Goal: Task Accomplishment & Management: Complete application form

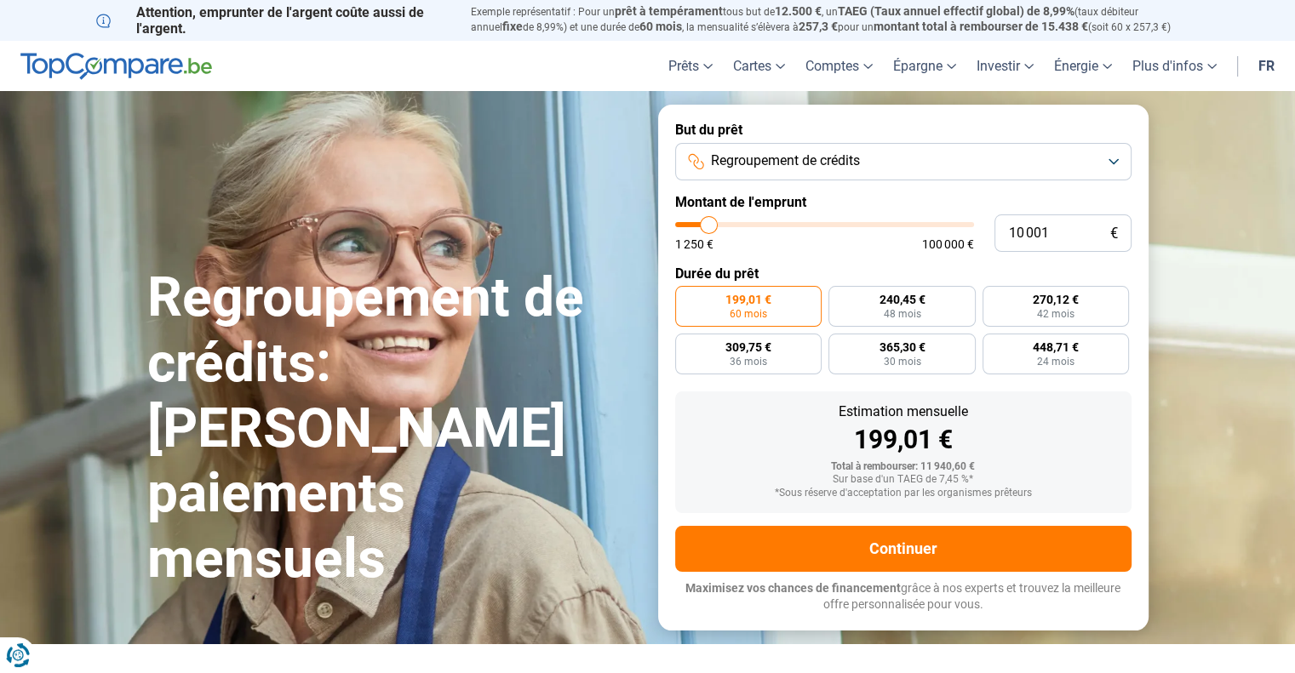
type input "10 750"
type input "10750"
type input "11 000"
type input "11000"
type input "11 250"
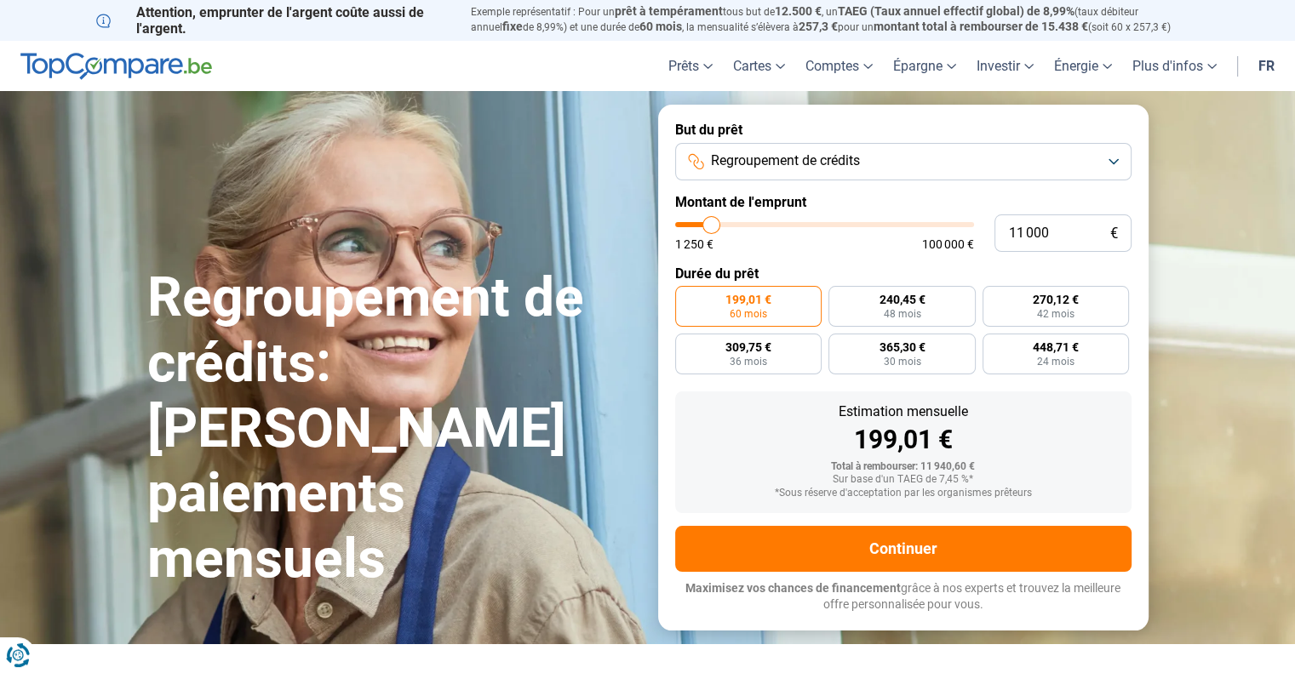
type input "11250"
type input "12 500"
type input "12500"
type input "14 250"
type input "14250"
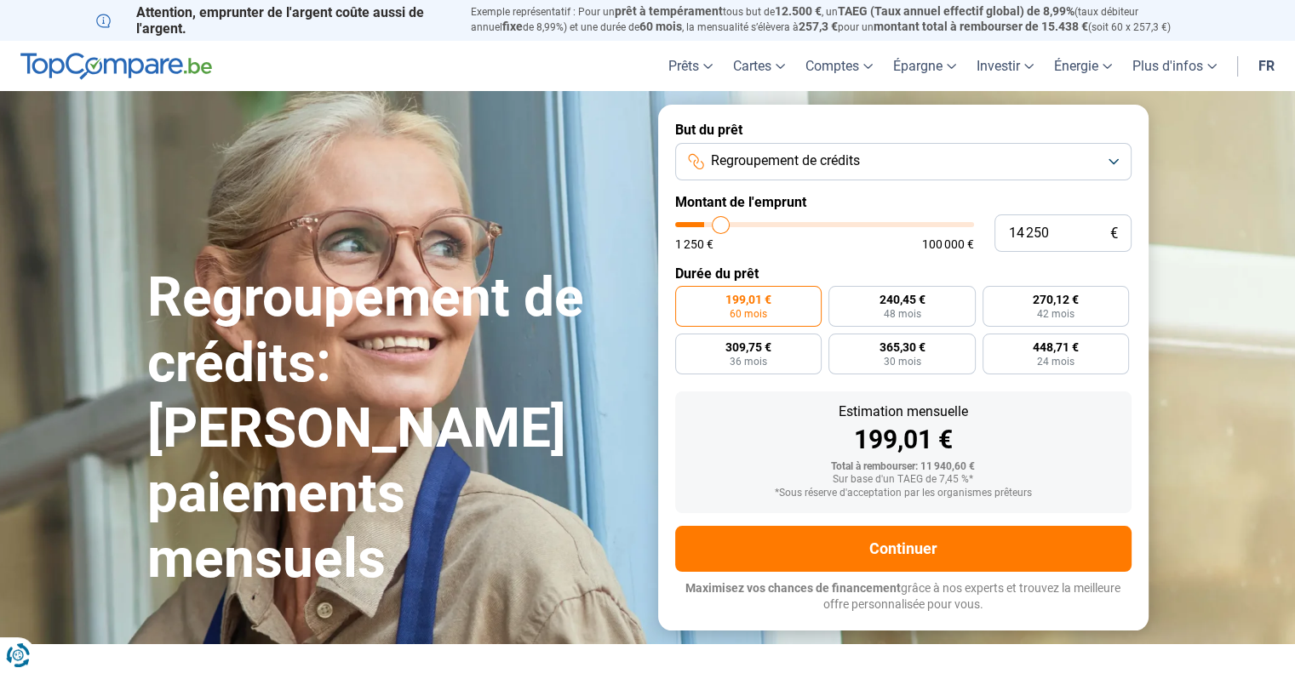
type input "14 750"
type input "14750"
type input "16 500"
type input "16500"
type input "18 250"
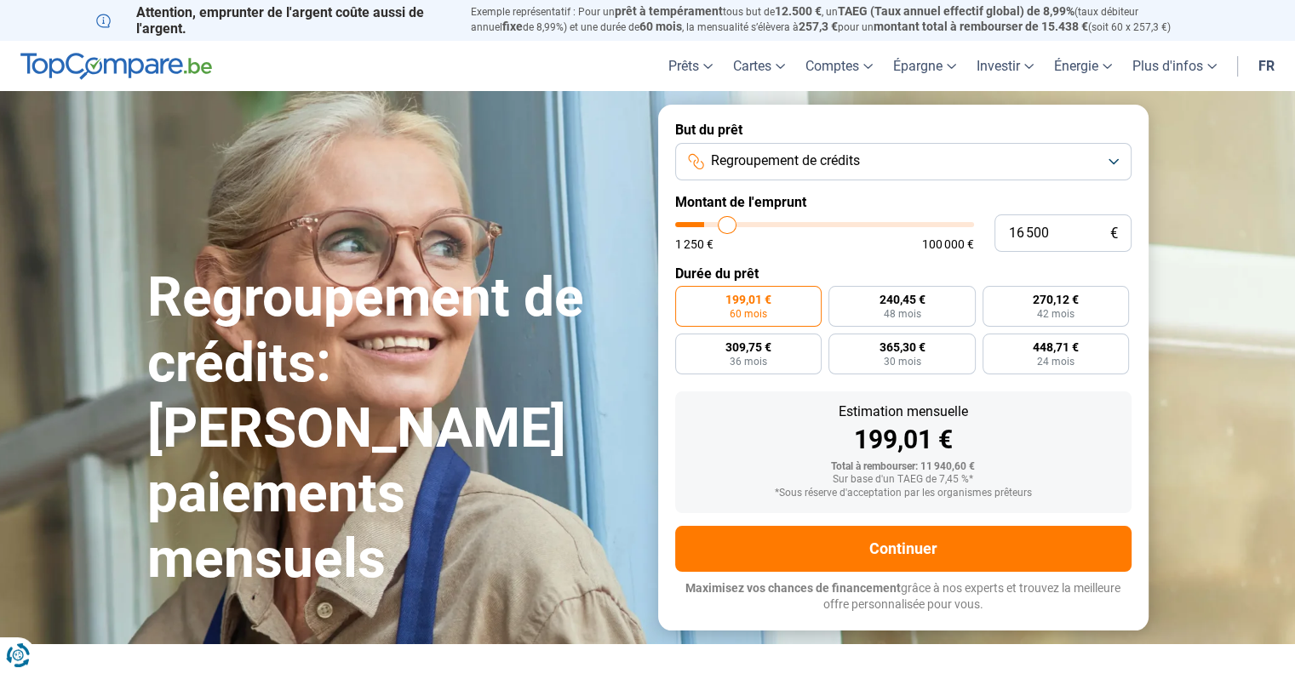
type input "18250"
type input "19 250"
type input "19250"
type input "21 000"
type input "21000"
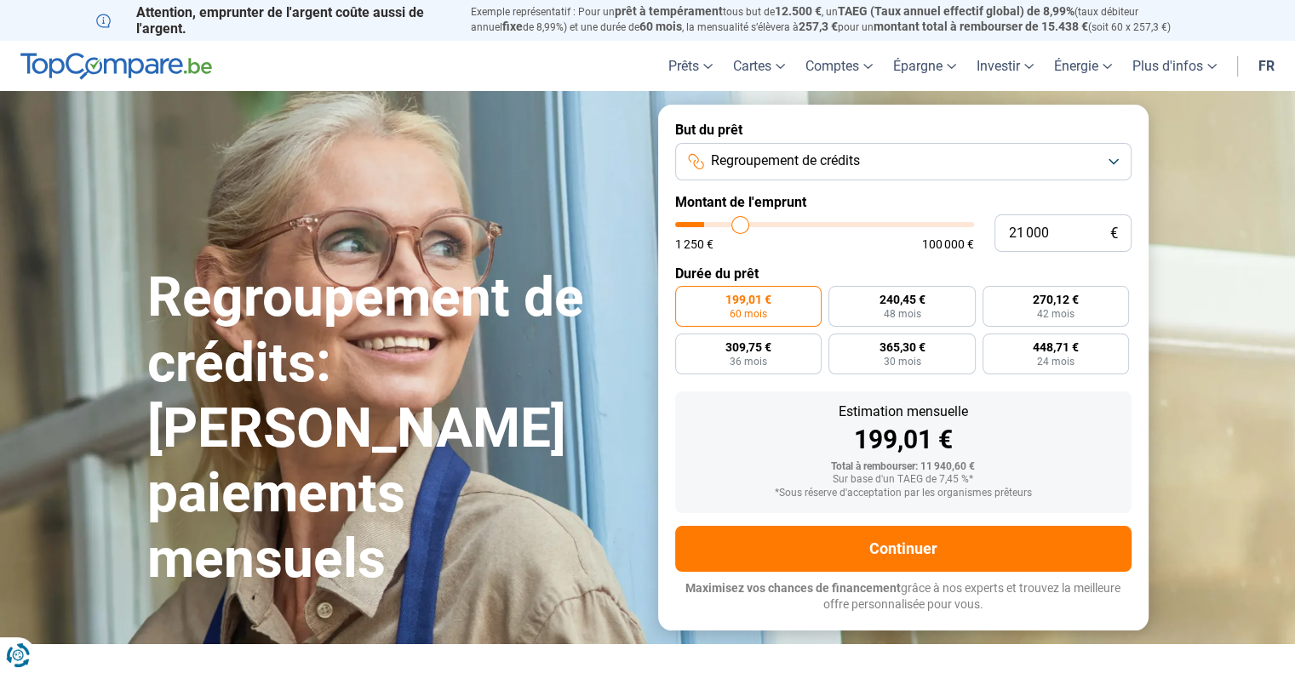
type input "22 000"
type input "22000"
type input "22 750"
type input "22750"
type input "23 250"
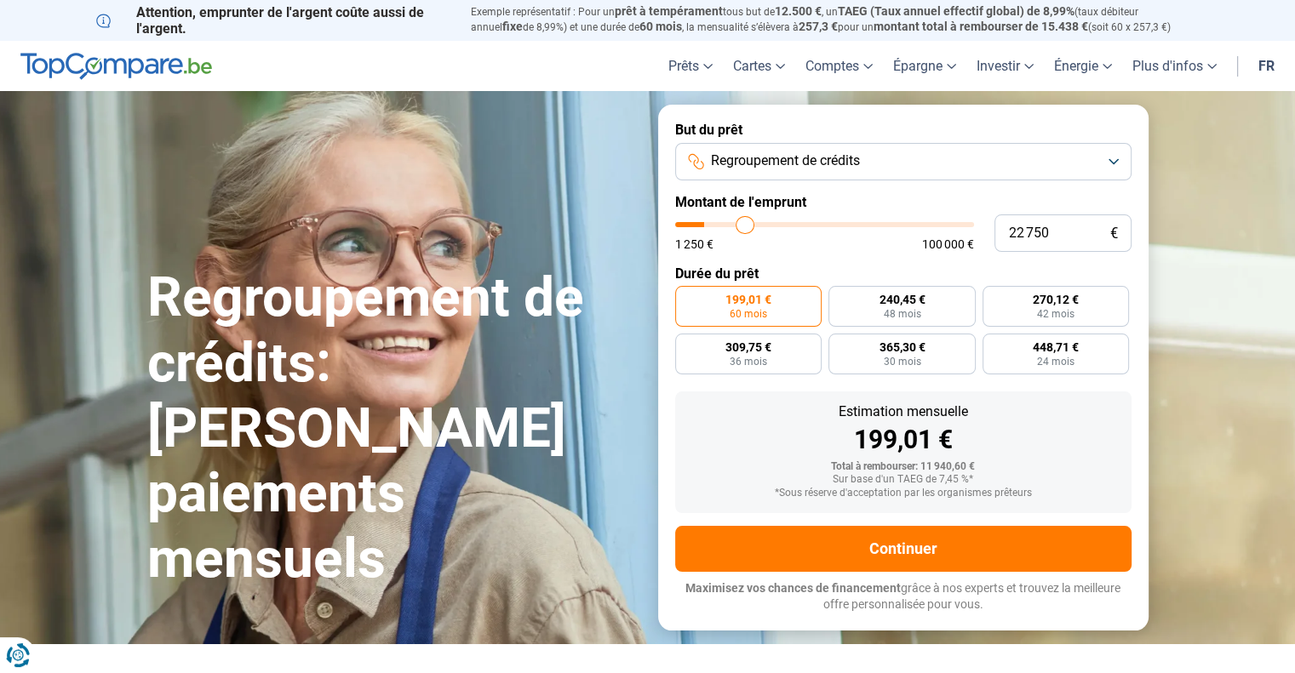
type input "23250"
type input "23 750"
type input "23750"
type input "24 250"
type input "24250"
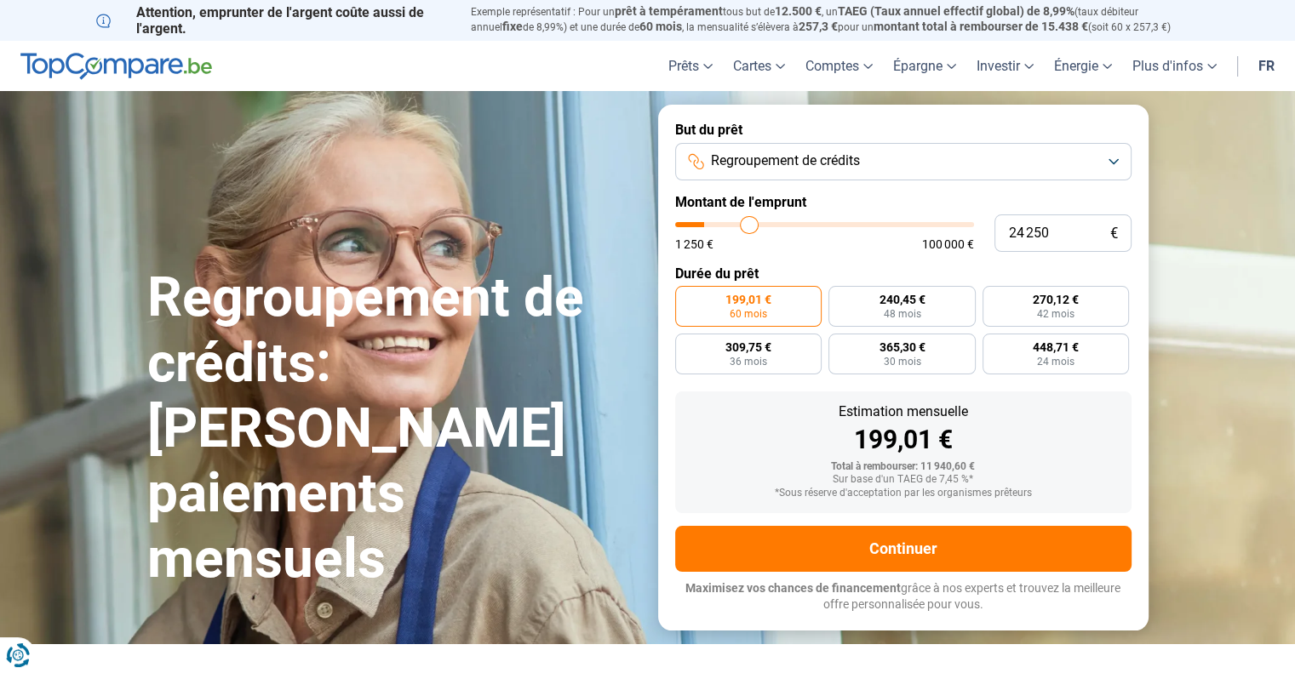
type input "24 750"
type input "24750"
type input "25 250"
type input "25250"
type input "25 750"
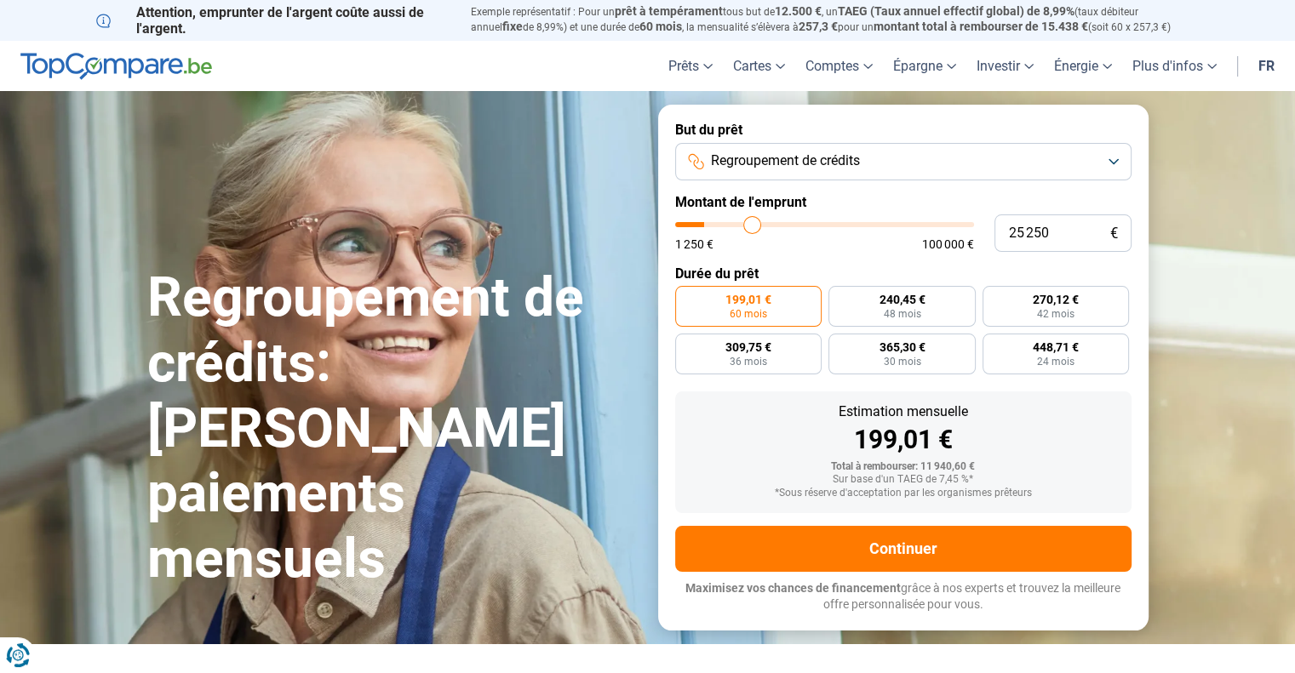
type input "25750"
type input "26 250"
type input "26250"
type input "26 750"
type input "26750"
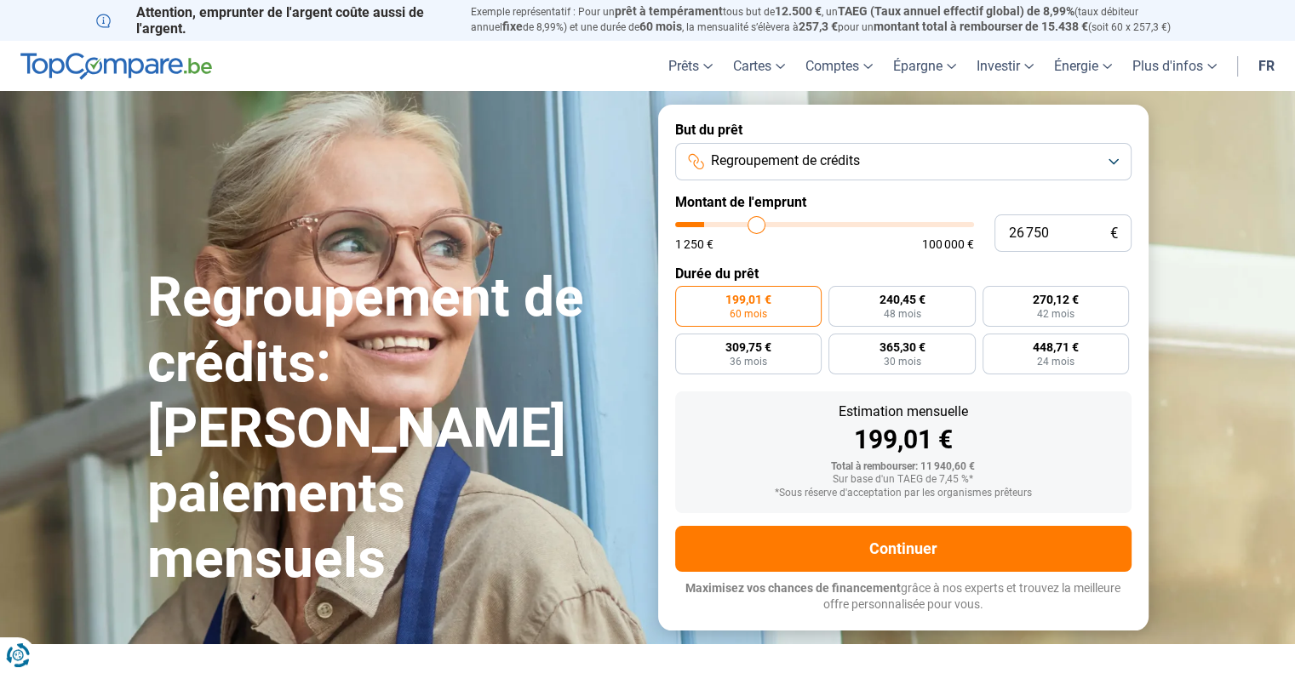
type input "27 750"
type input "27750"
type input "28 000"
type input "28000"
type input "28 500"
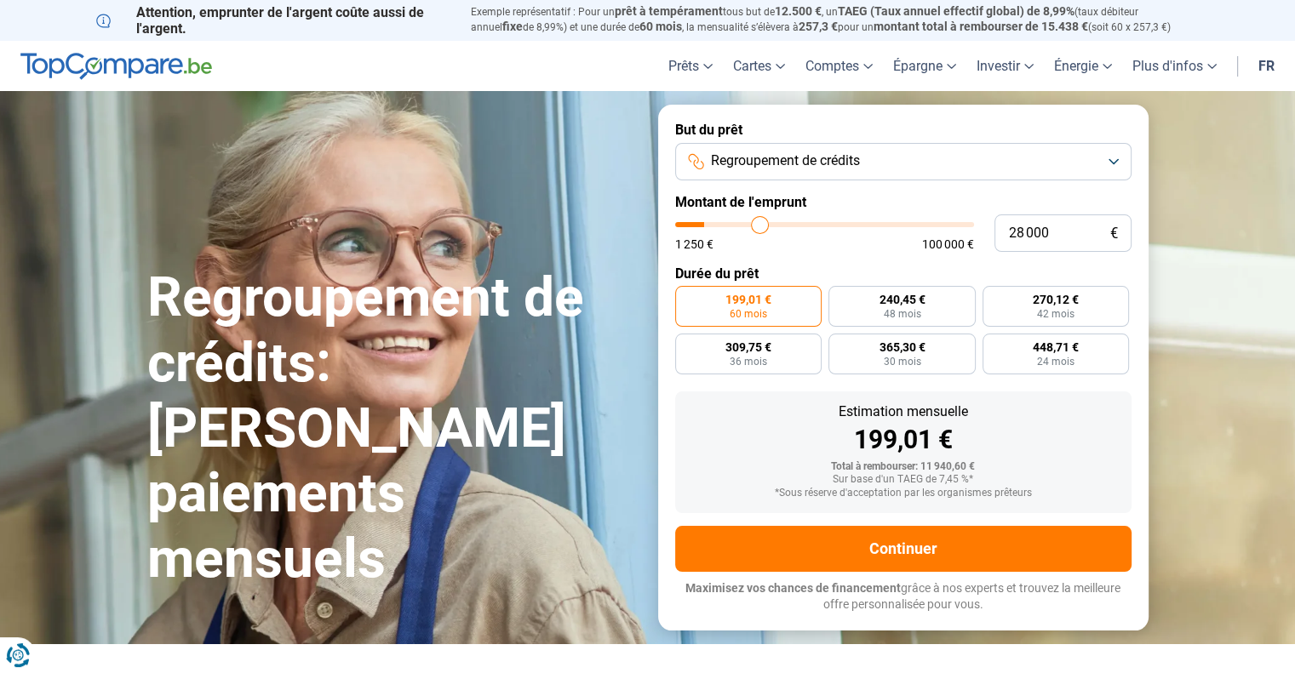
type input "28500"
type input "29 000"
type input "29000"
type input "29 500"
type input "29500"
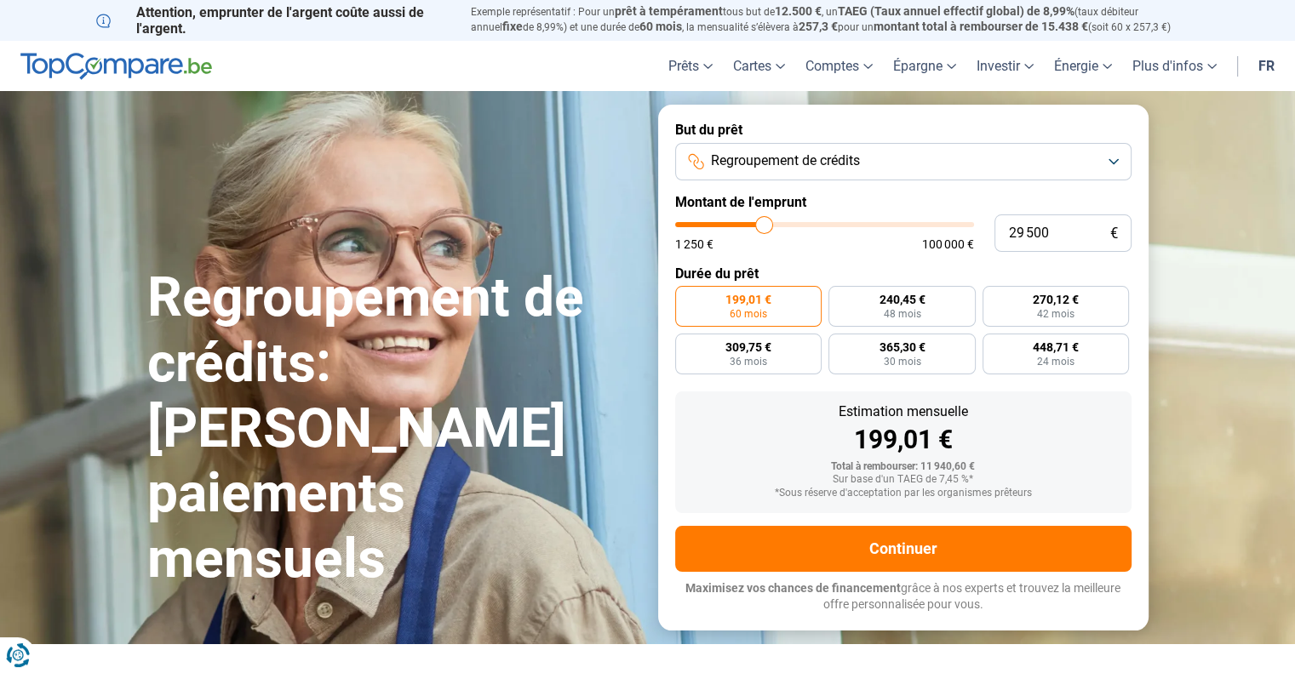
type input "29 250"
type input "29250"
type input "28 750"
type input "28750"
type input "28 250"
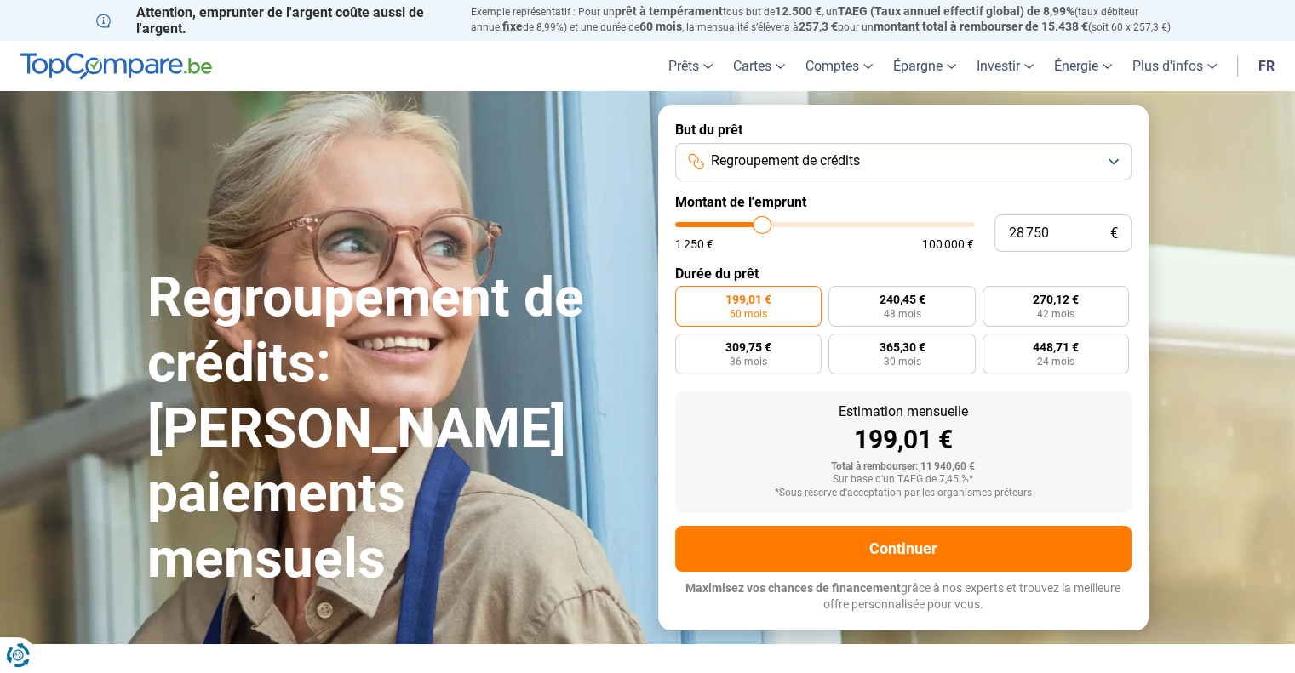
type input "28250"
type input "28 000"
type input "28000"
type input "27 500"
type input "27500"
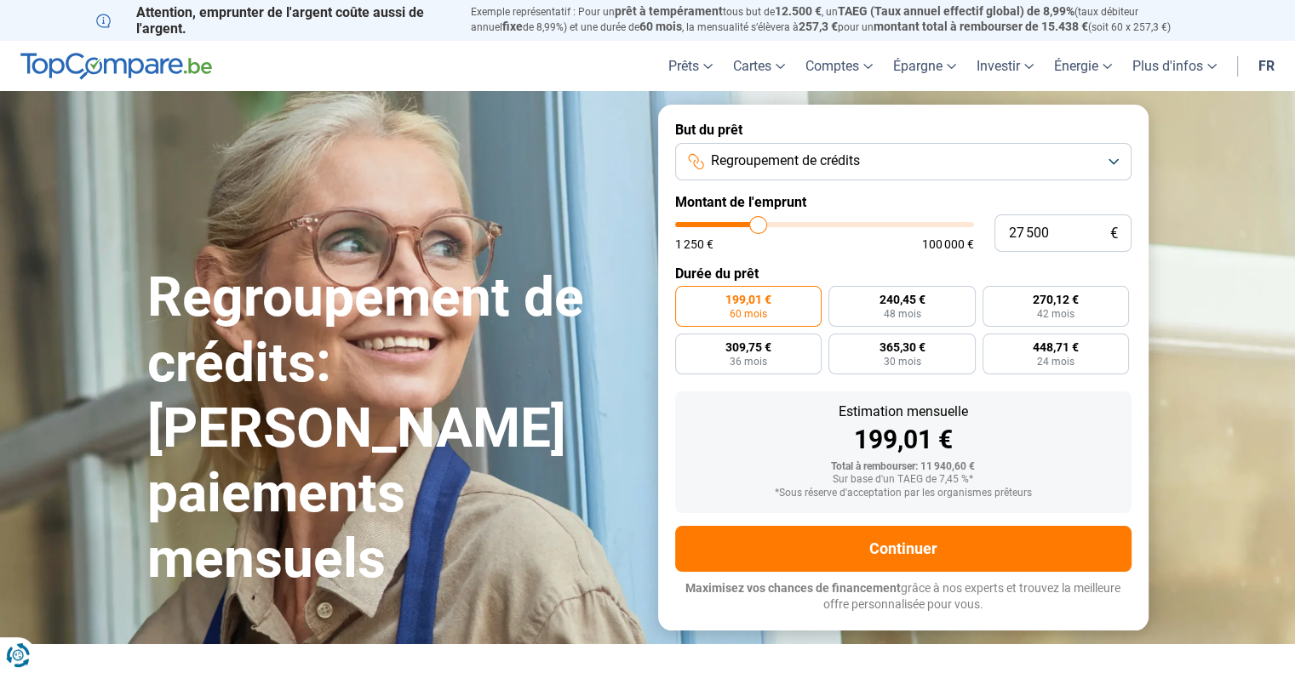
type input "27 000"
type input "27000"
type input "26 500"
type input "26500"
type input "25 750"
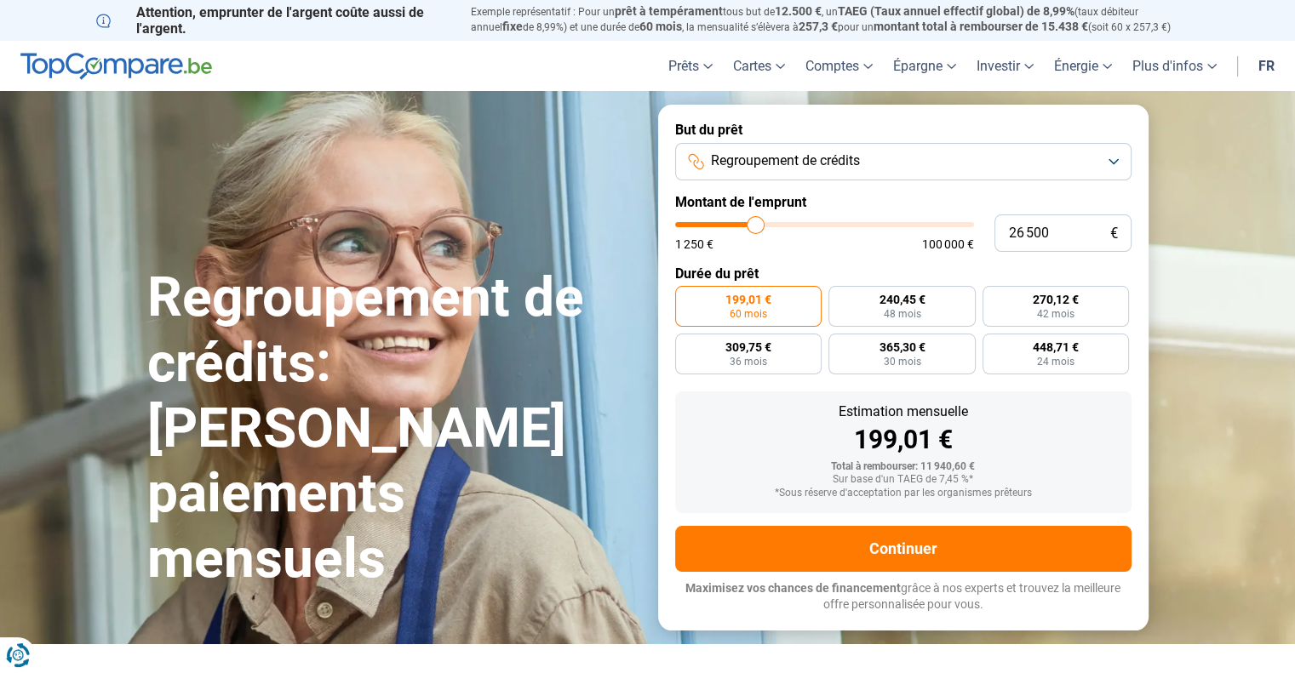
type input "25750"
type input "25 250"
type input "25250"
type input "24 750"
type input "24750"
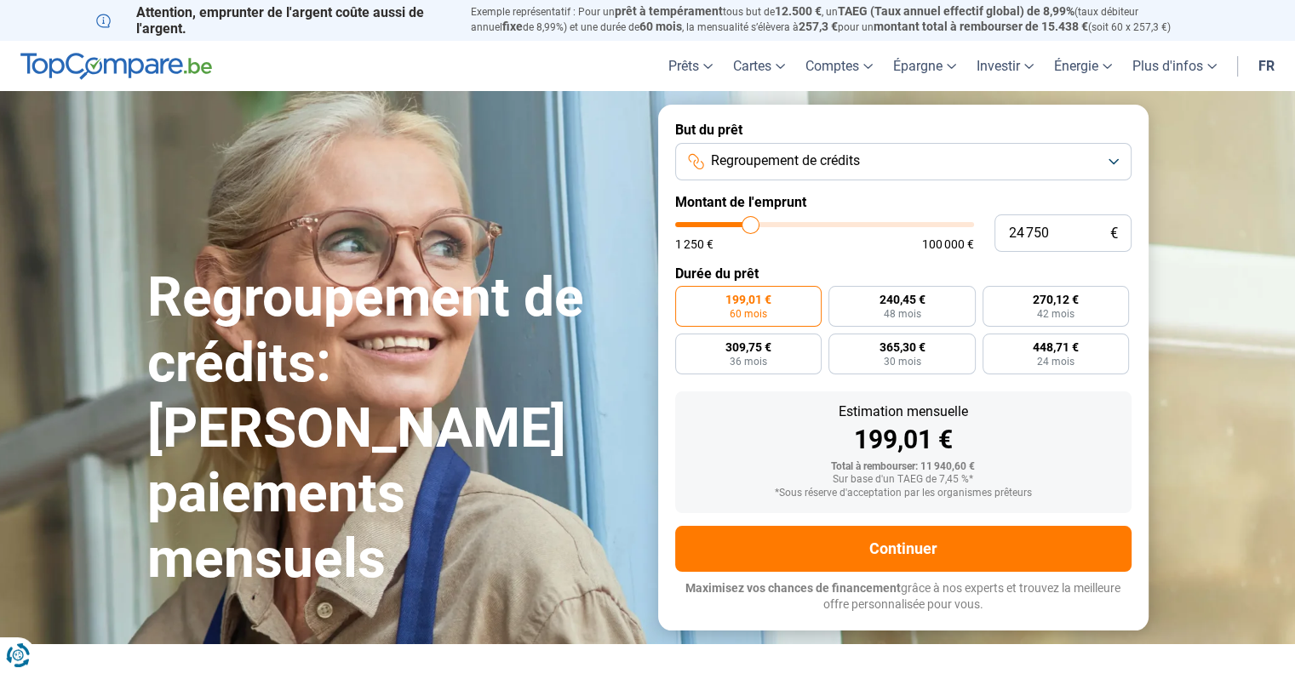
type input "24 500"
type input "24500"
type input "24 250"
type input "24250"
type input "23 750"
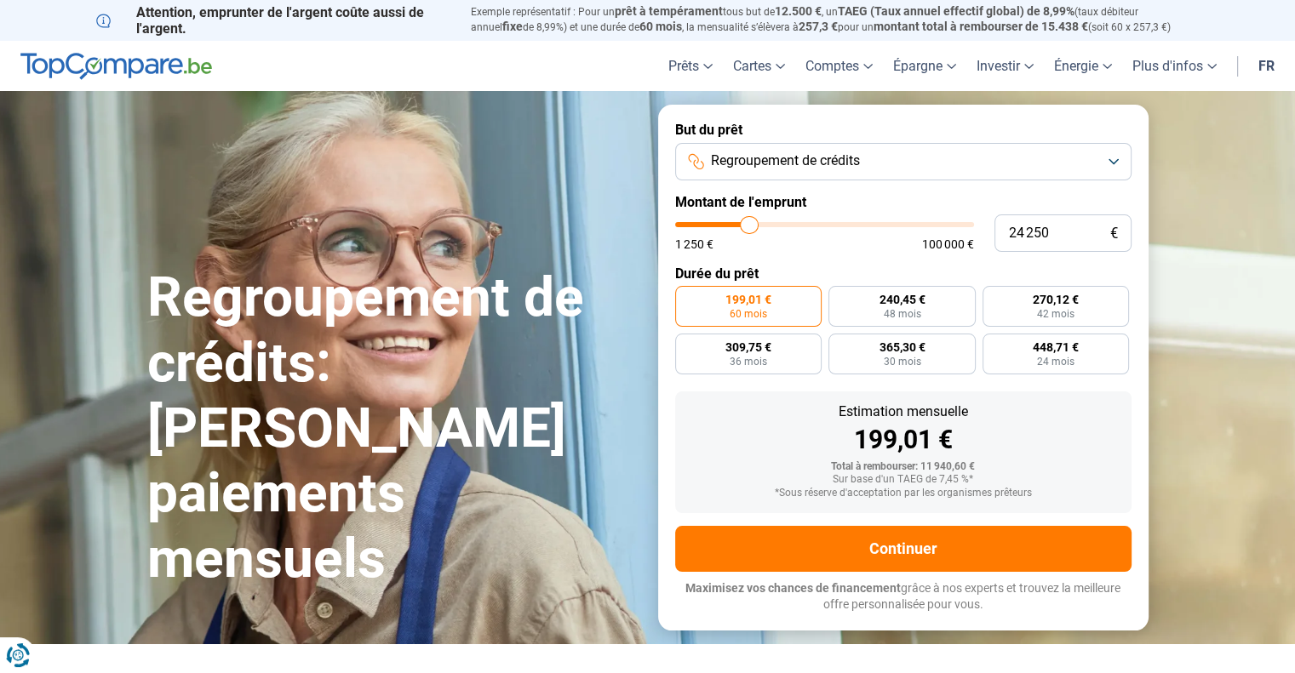
type input "23750"
type input "23 250"
type input "23250"
type input "22 750"
type input "22750"
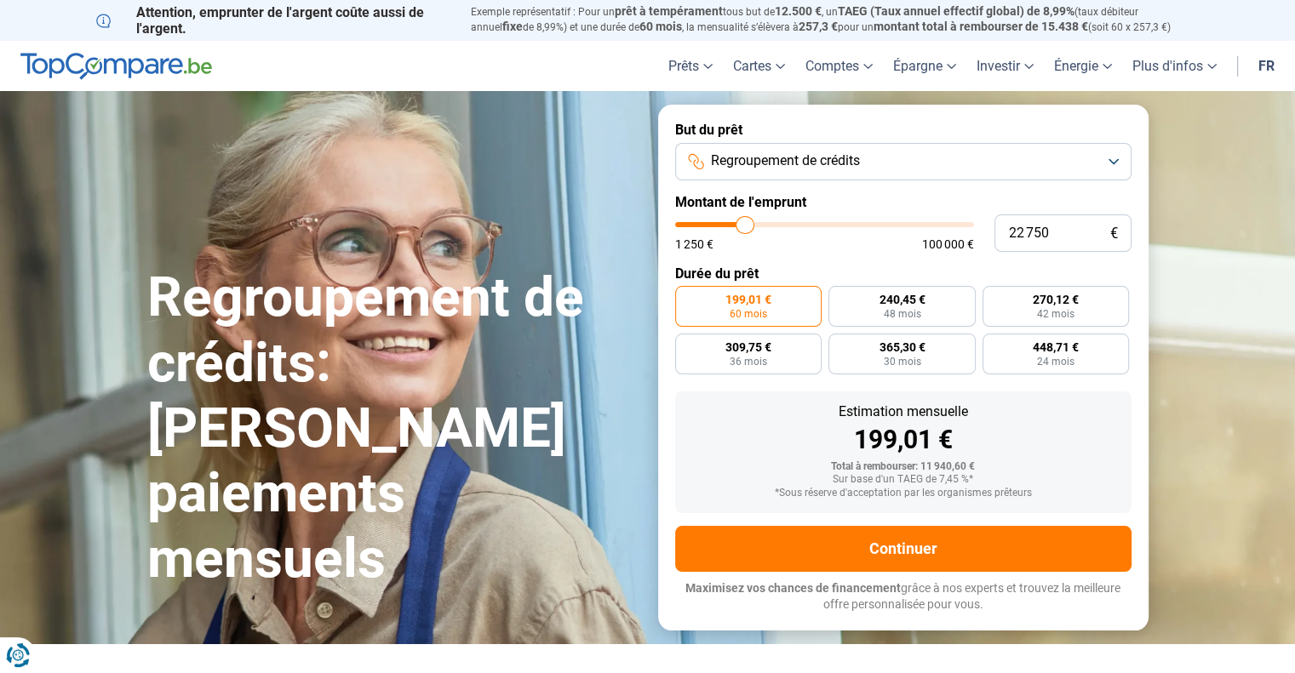
type input "22 500"
type input "22500"
type input "22 000"
type input "22000"
type input "21 500"
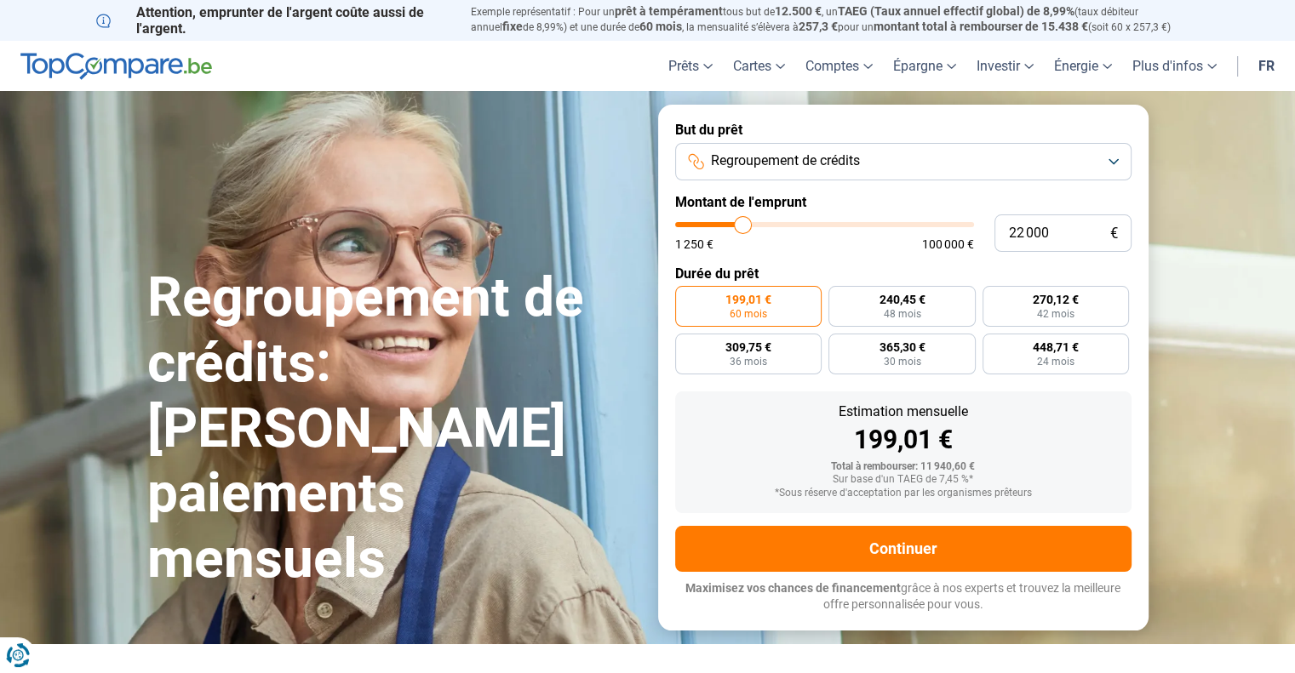
type input "21500"
type input "21 000"
type input "21000"
type input "20 750"
type input "20750"
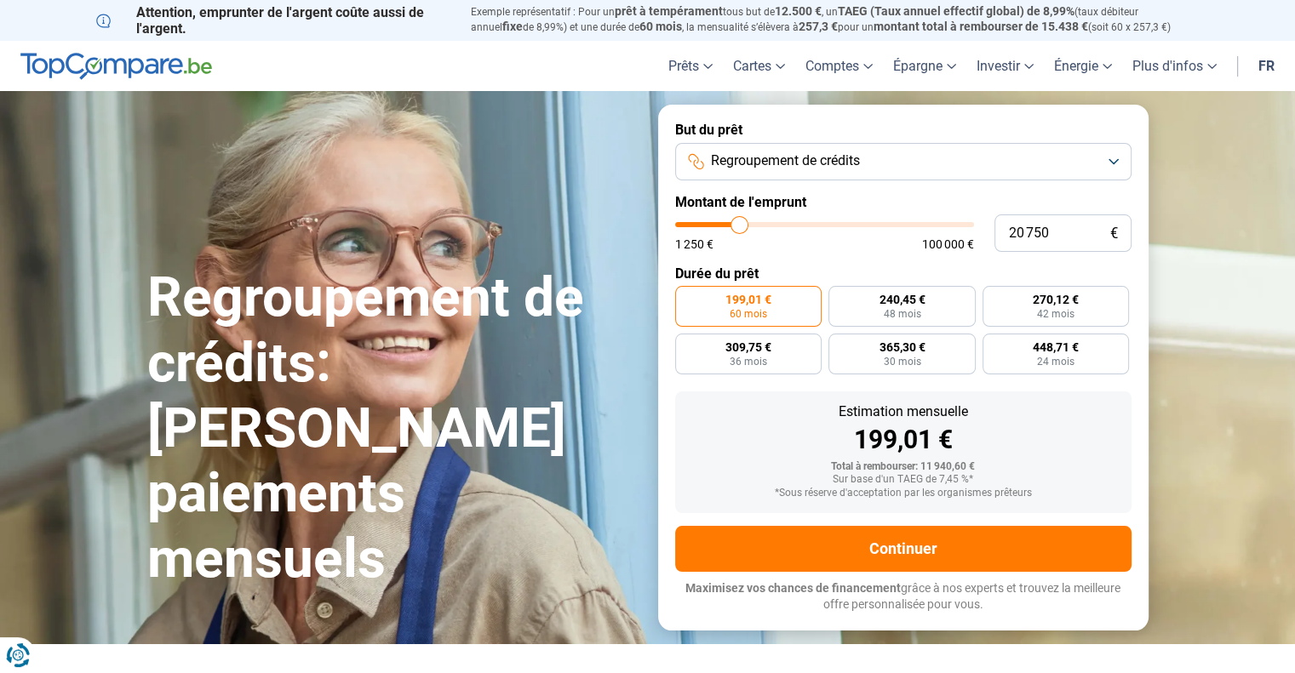
type input "20 500"
type input "20500"
type input "20 250"
type input "20250"
type input "19 750"
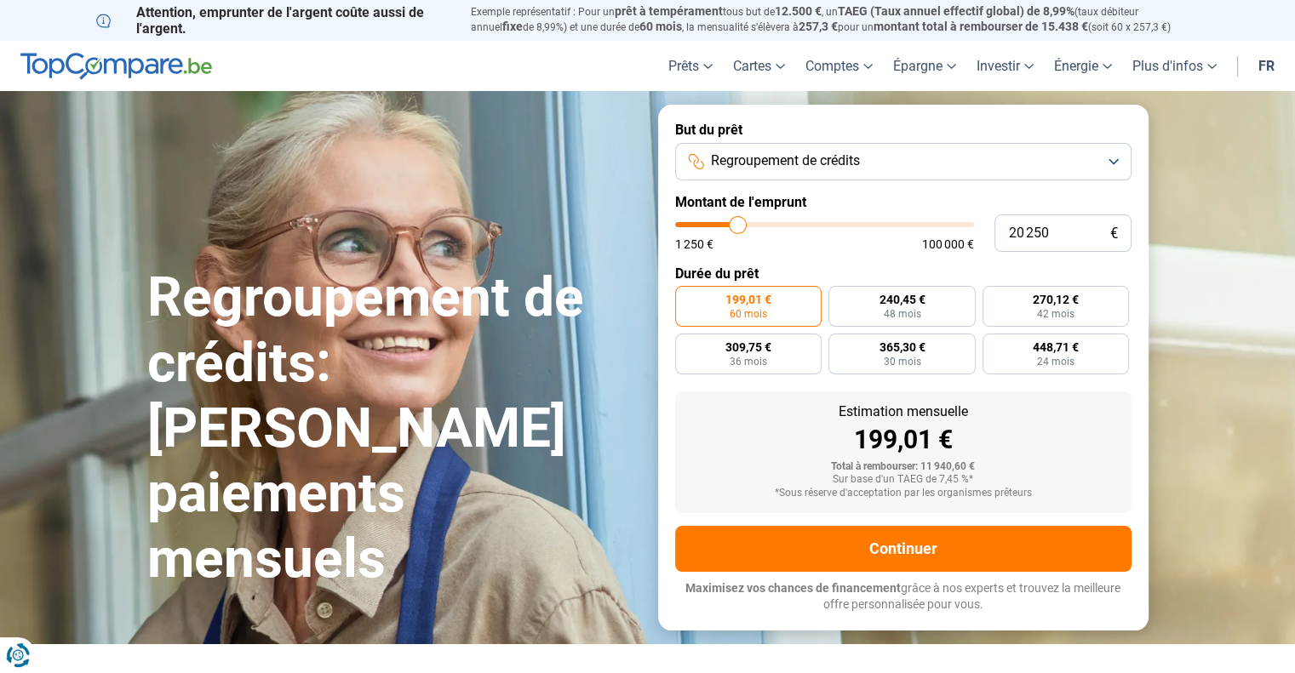
type input "19750"
type input "19 500"
type input "19500"
type input "19 000"
type input "19000"
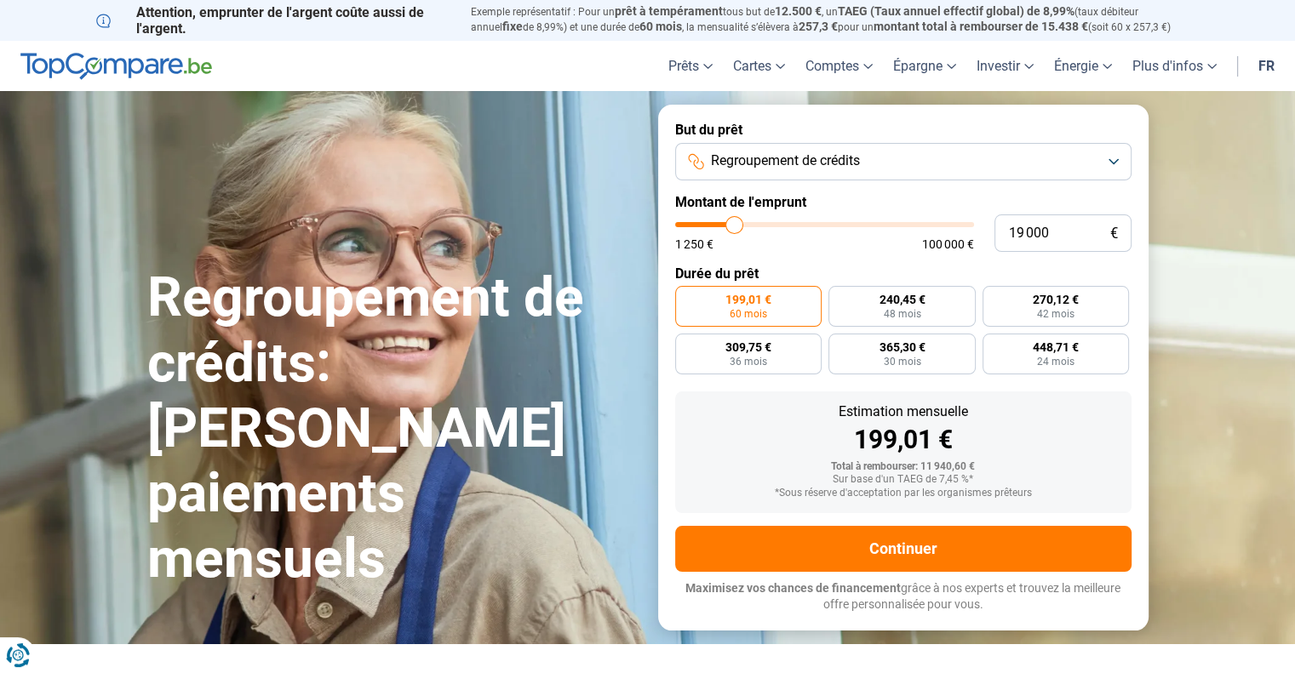
type input "18 750"
type input "18750"
type input "18 250"
type input "18250"
type input "18 000"
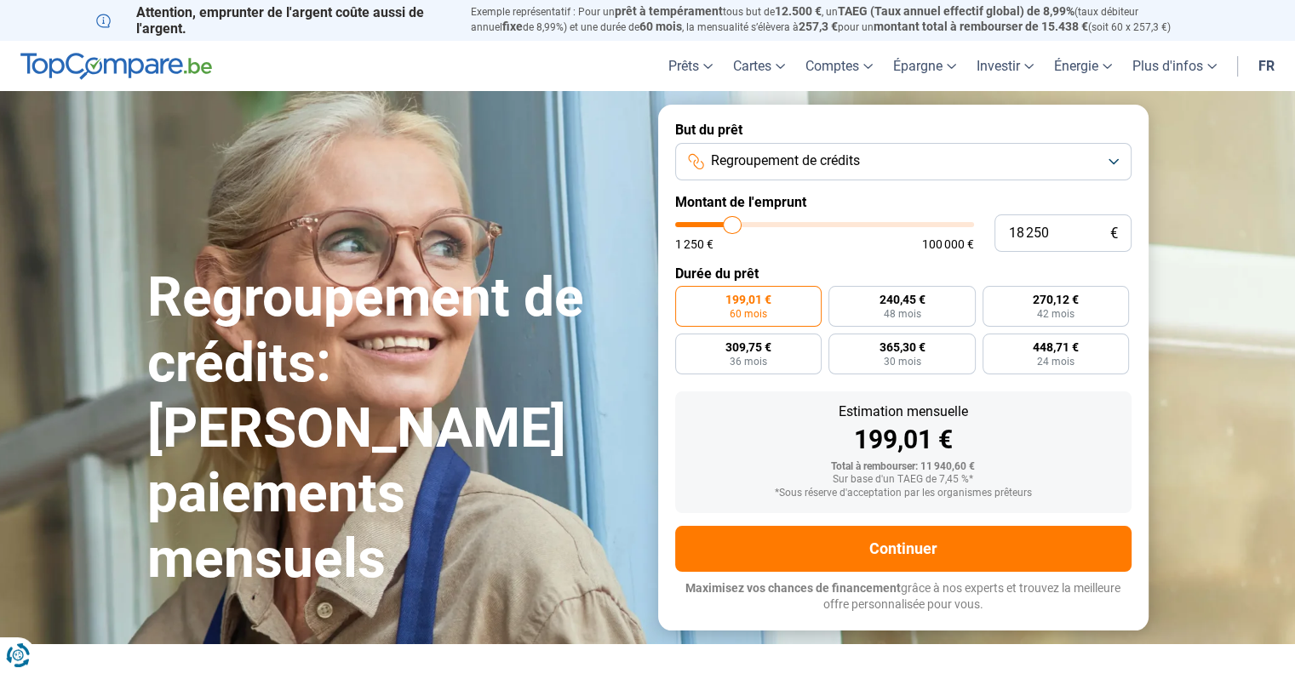
type input "18000"
type input "17 750"
type input "17750"
type input "17 500"
type input "17500"
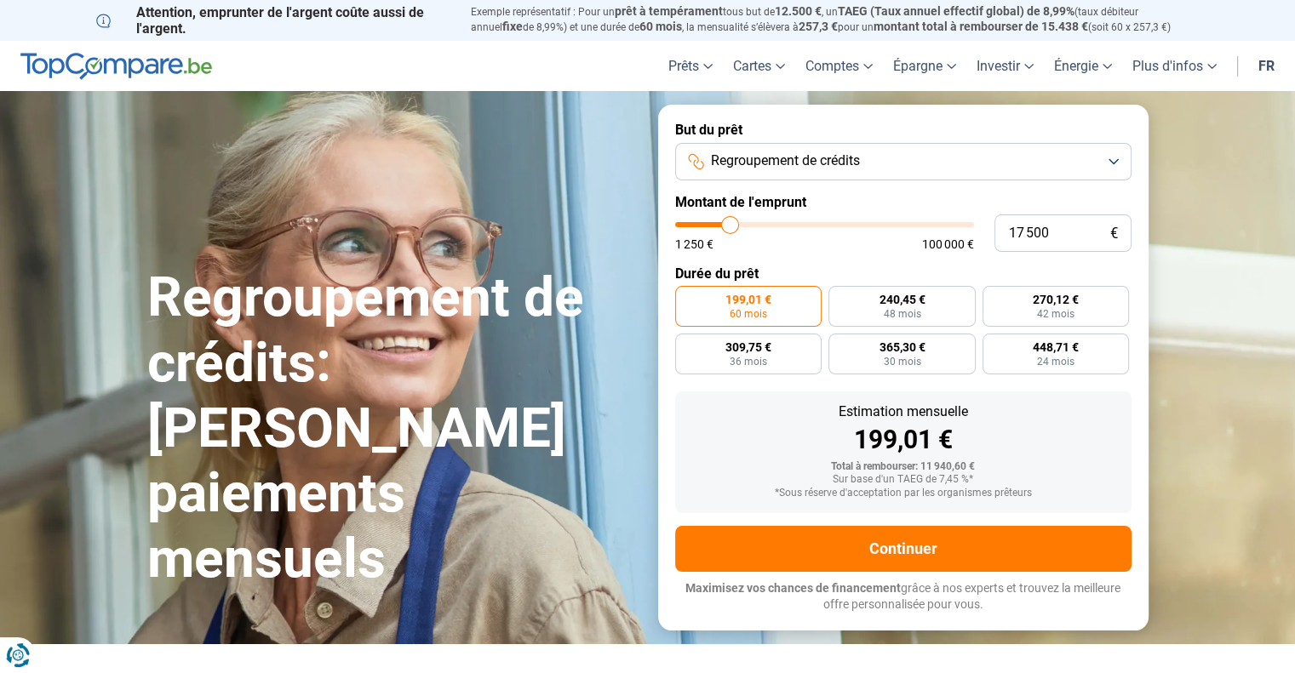
type input "17 000"
type input "17000"
type input "16 750"
type input "16750"
type input "16 250"
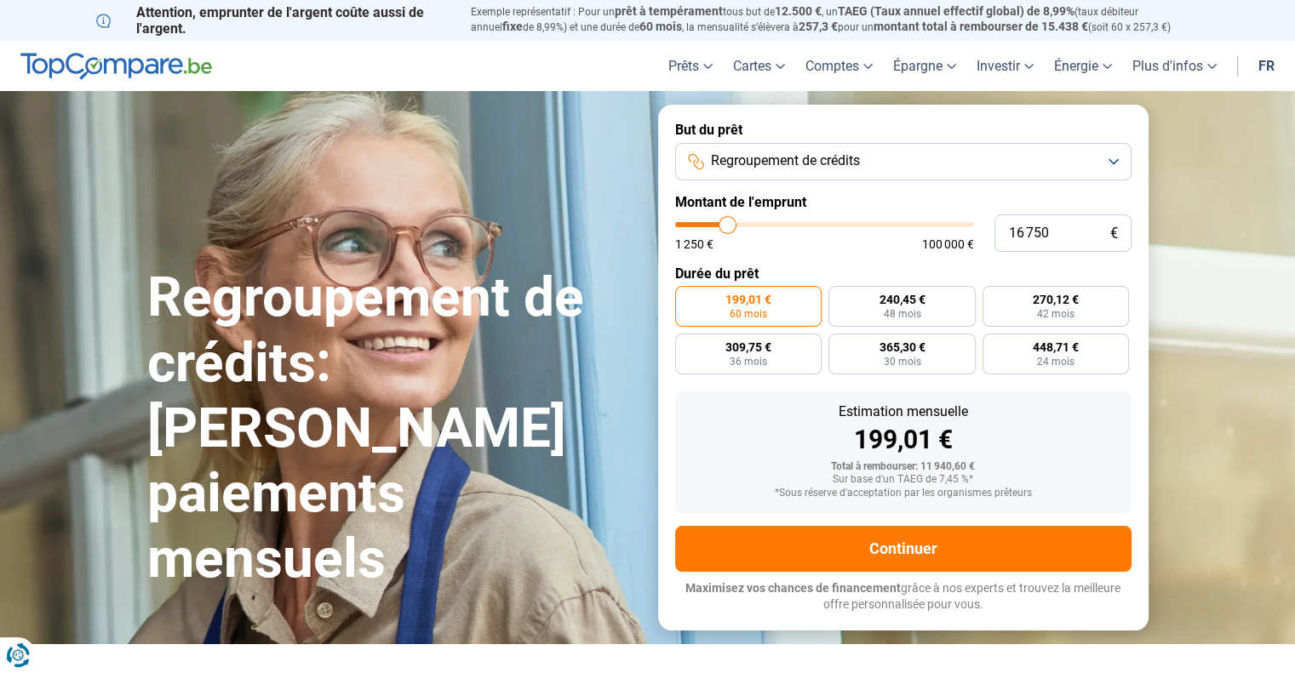
type input "16250"
type input "15 750"
type input "15750"
type input "15 250"
type input "15250"
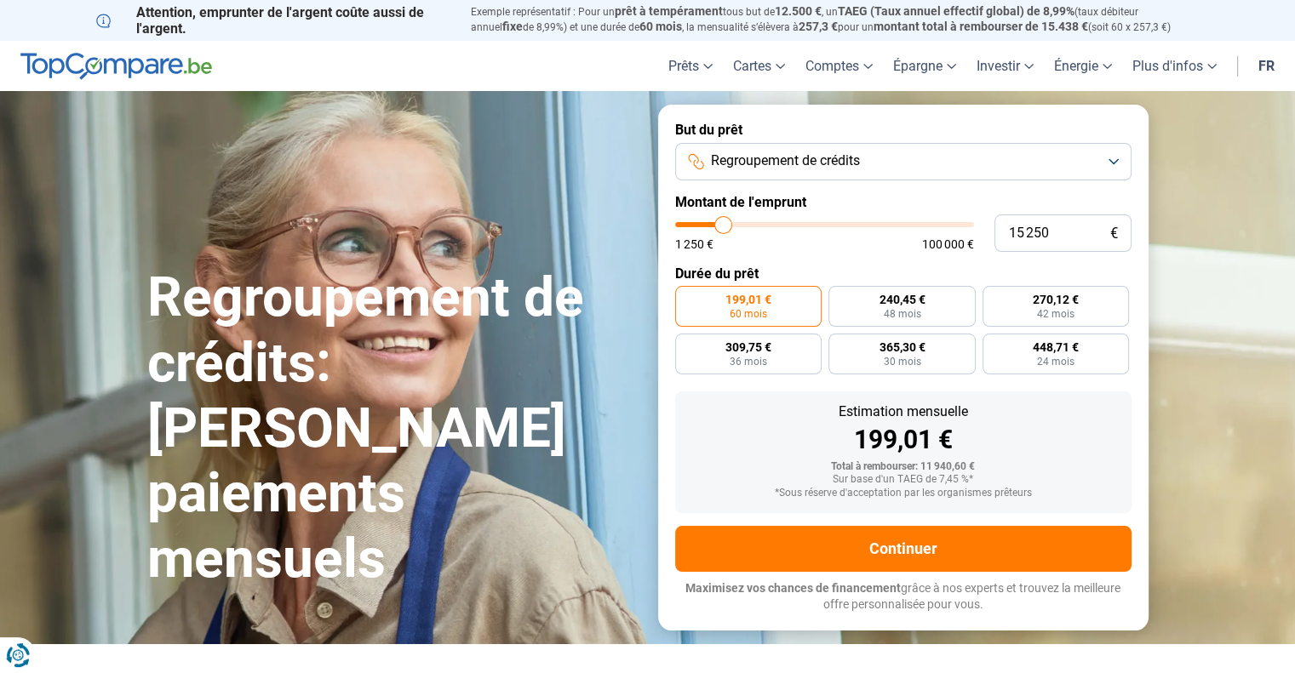
type input "15 000"
type input "15000"
type input "14 500"
type input "14500"
type input "14 000"
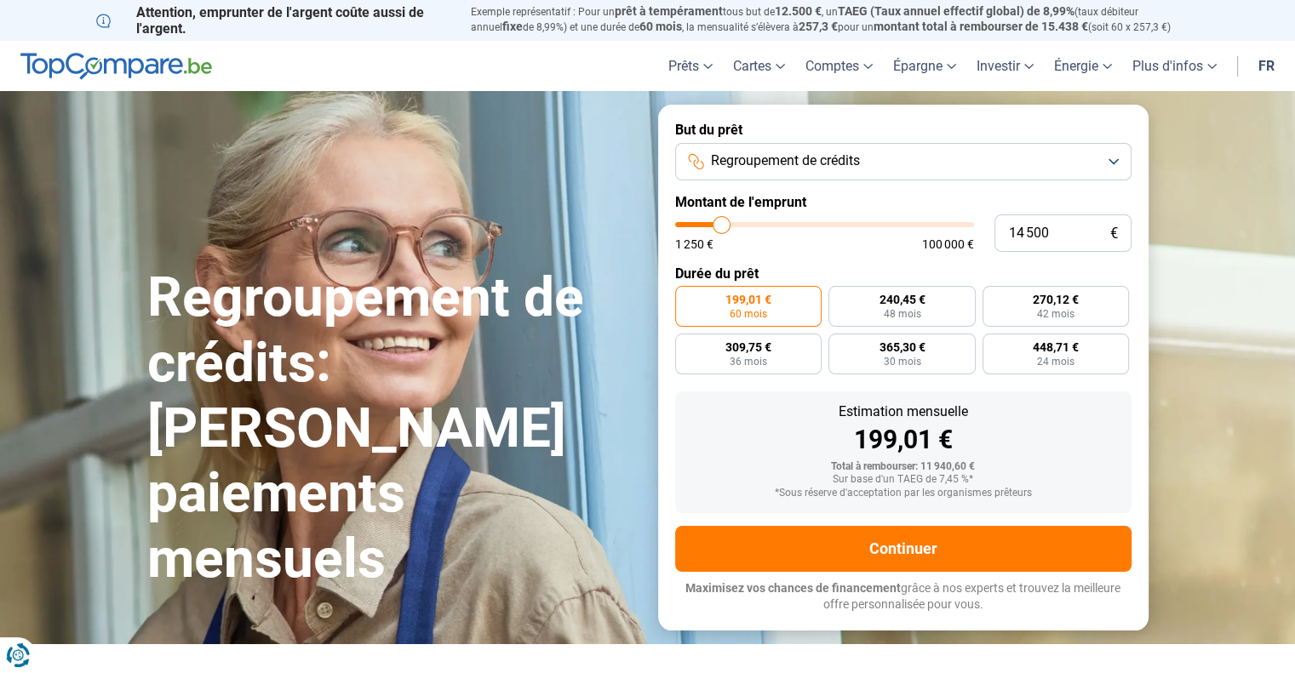
type input "14000"
type input "13 500"
type input "13500"
type input "13 000"
type input "13000"
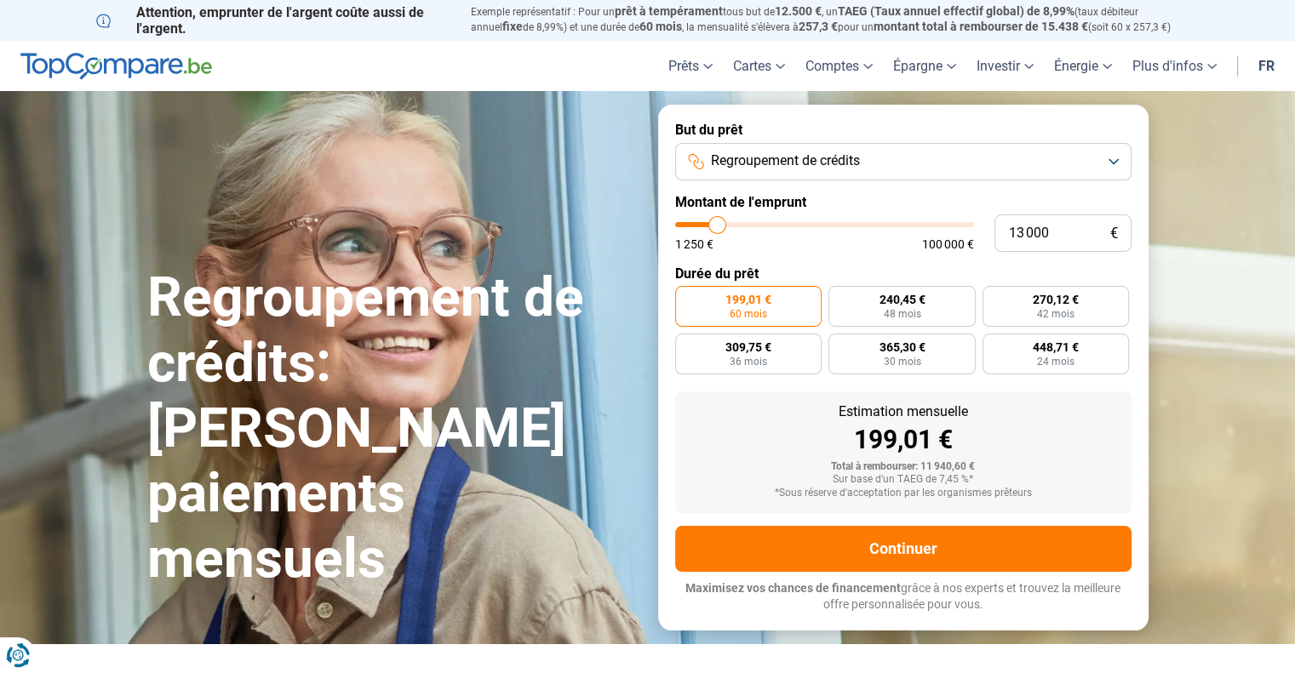
type input "12 750"
type input "12750"
type input "13 250"
type input "13250"
type input "13 500"
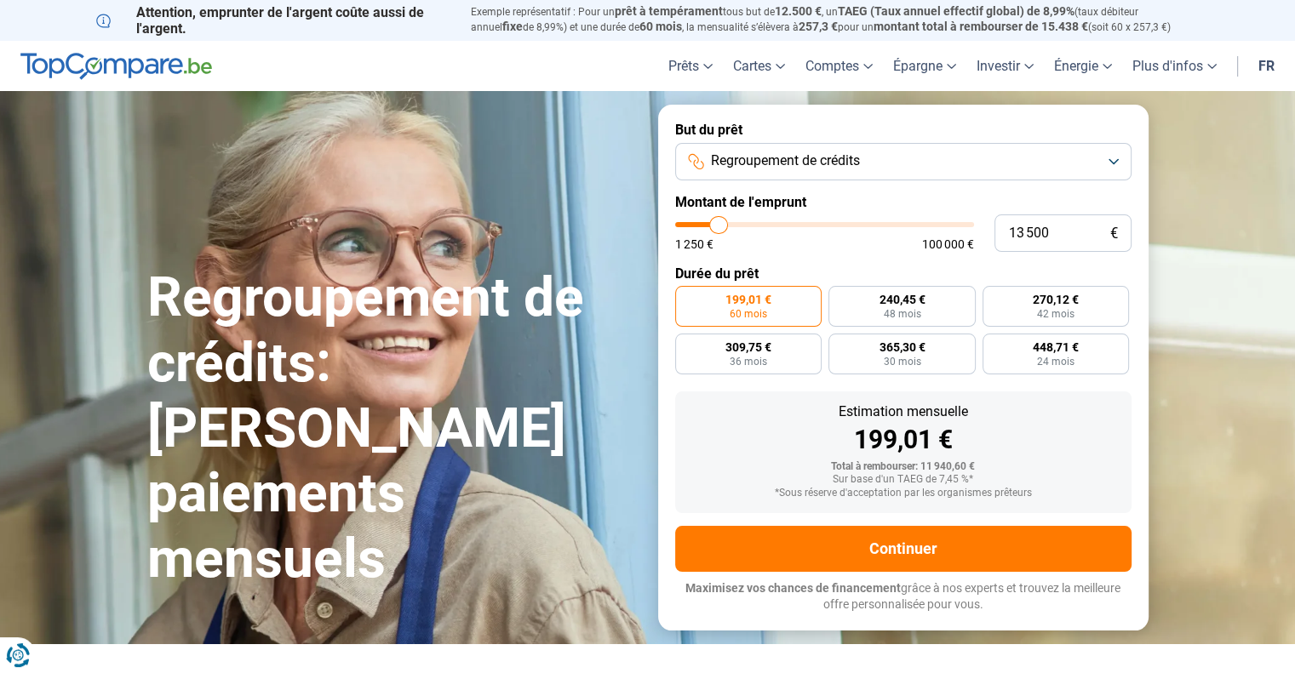
drag, startPoint x: 709, startPoint y: 222, endPoint x: 718, endPoint y: 224, distance: 9.5
type input "13500"
click at [718, 224] on input "range" at bounding box center [824, 224] width 299 height 5
type input "14 000"
type input "14000"
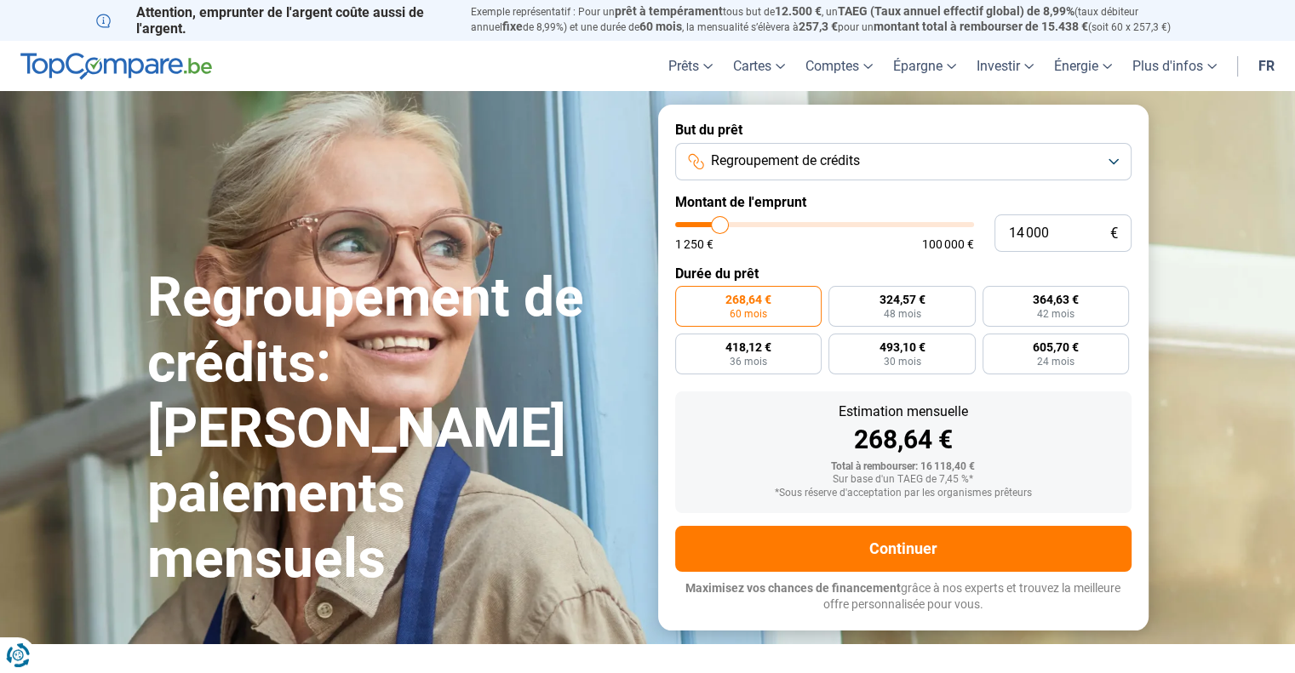
type input "13 500"
type input "13500"
type input "13 000"
type input "13000"
click at [718, 225] on input "range" at bounding box center [824, 224] width 299 height 5
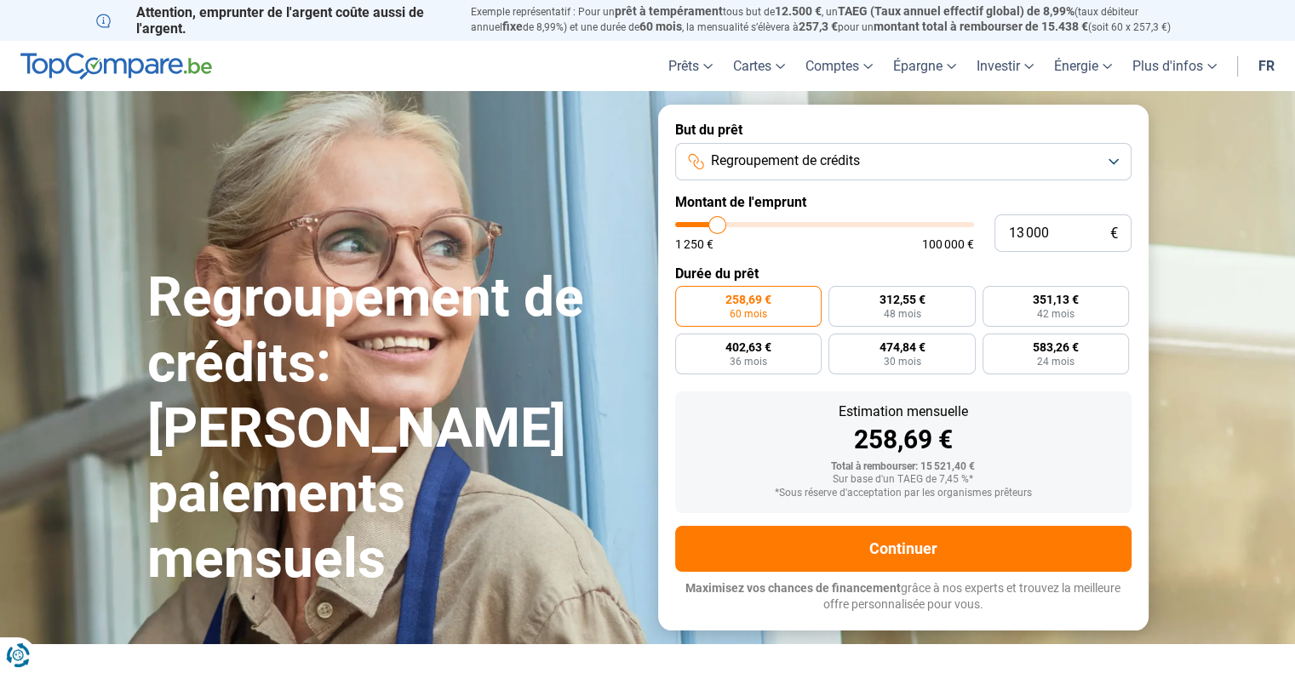
click at [891, 249] on div "1 250 € 100 000 €" at bounding box center [824, 244] width 299 height 12
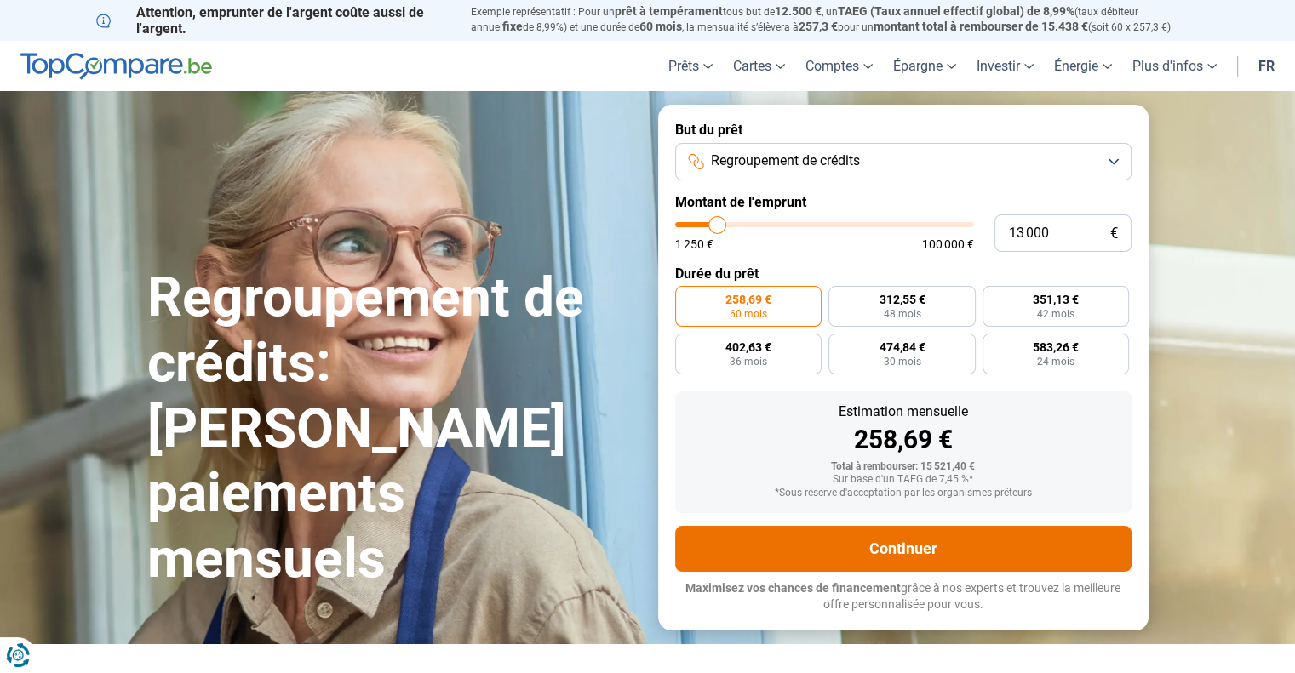
click at [929, 551] on button "Continuer" at bounding box center [903, 549] width 456 height 46
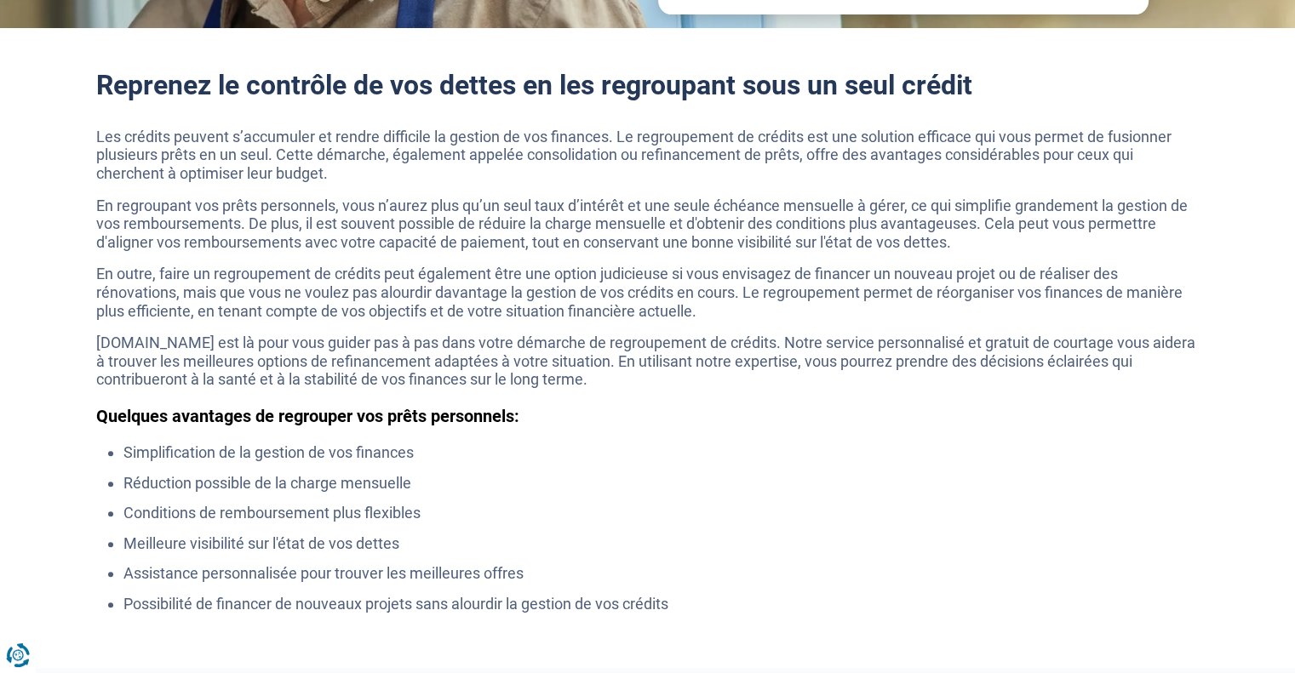
scroll to position [588, 0]
